Goal: Navigation & Orientation: Find specific page/section

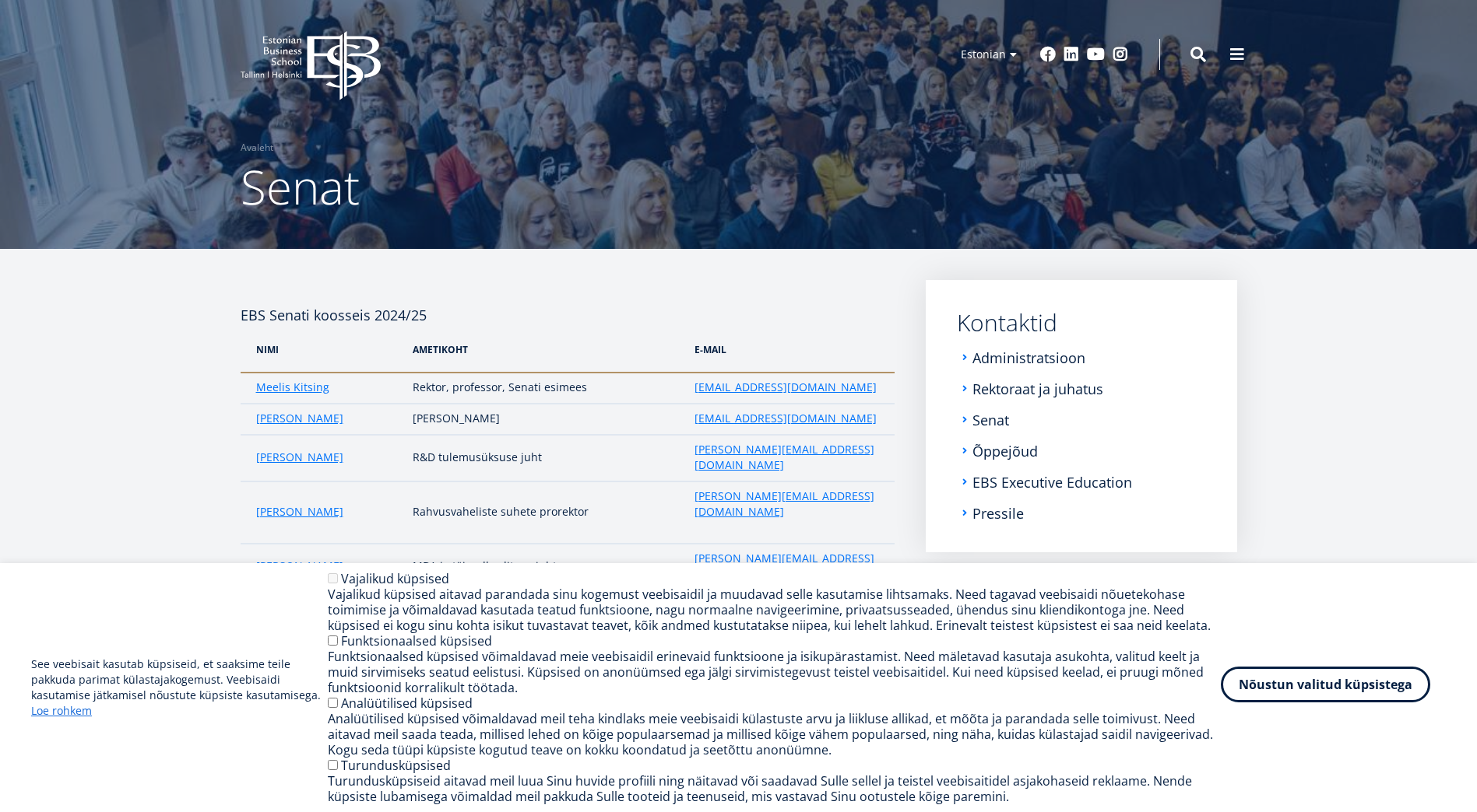
click at [1356, 687] on button "Nõustun valitud küpsistega" at bounding box center [1325, 685] width 209 height 35
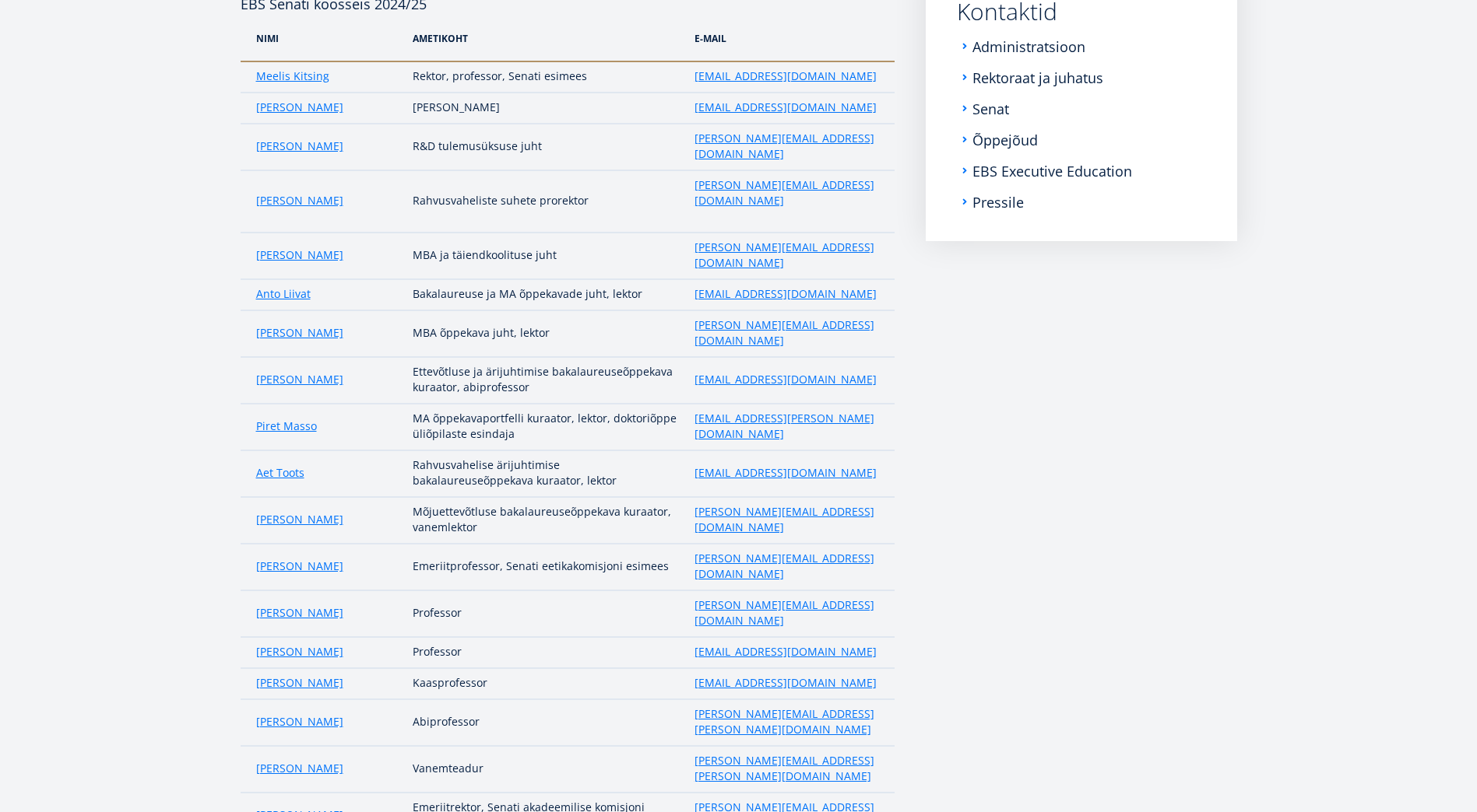
scroll to position [12, 0]
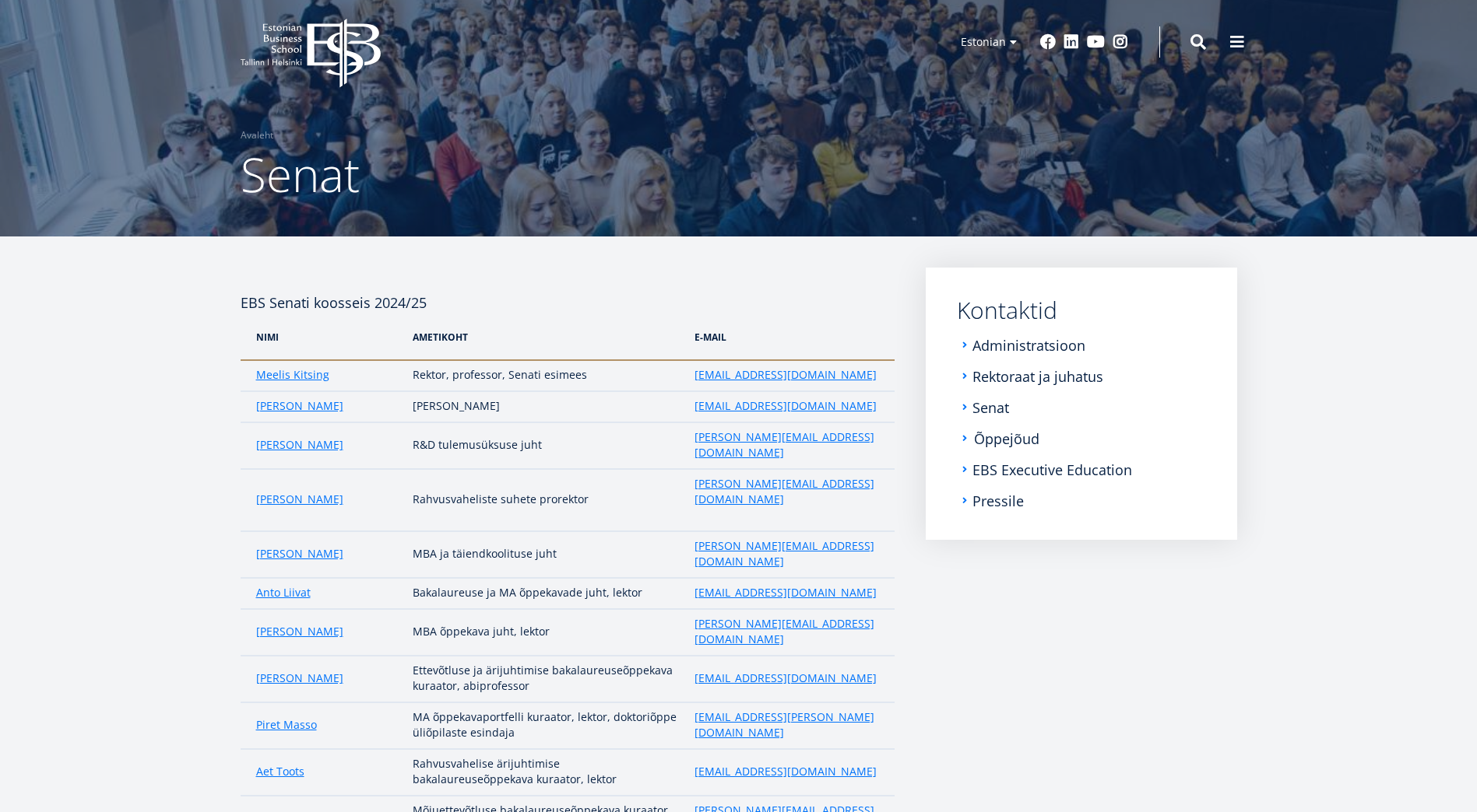
click at [1012, 440] on link "Õppejõud" at bounding box center [1006, 439] width 65 height 16
click at [1107, 469] on link "EBS Executive Education" at bounding box center [1053, 469] width 160 height 16
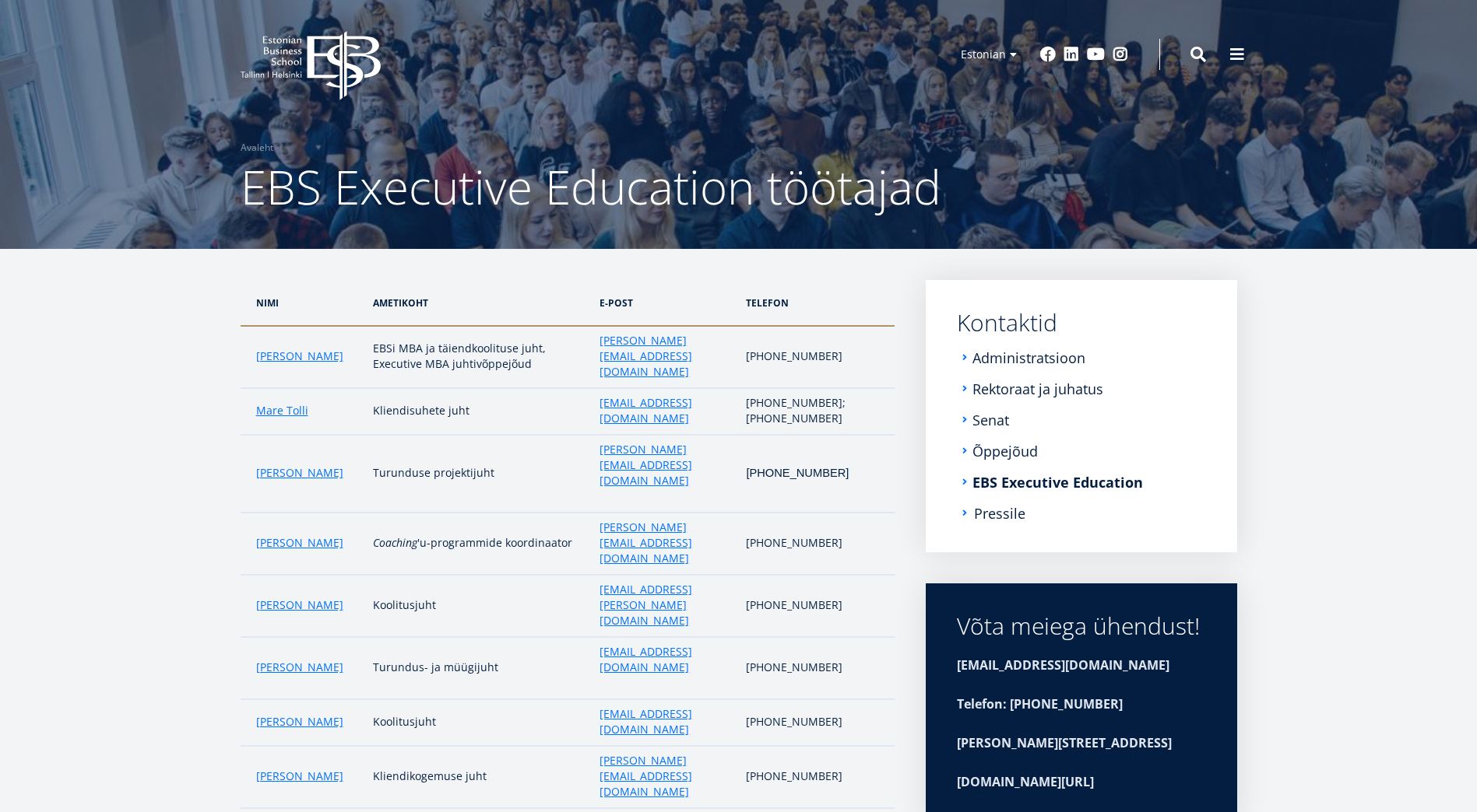
click at [1002, 513] on link "Pressile" at bounding box center [999, 513] width 51 height 16
